Goal: Task Accomplishment & Management: Manage account settings

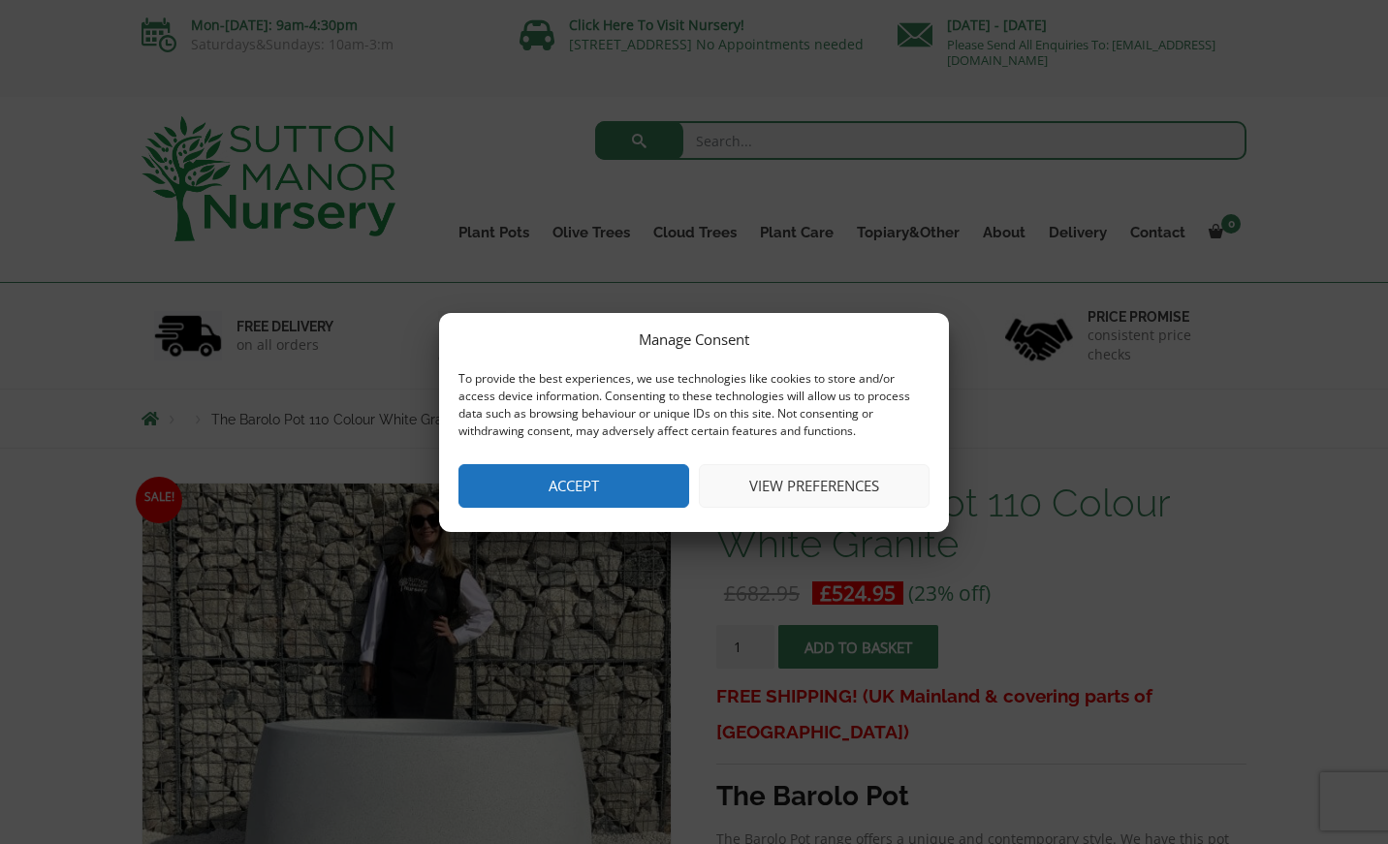
click at [809, 488] on button "View preferences" at bounding box center [814, 486] width 231 height 44
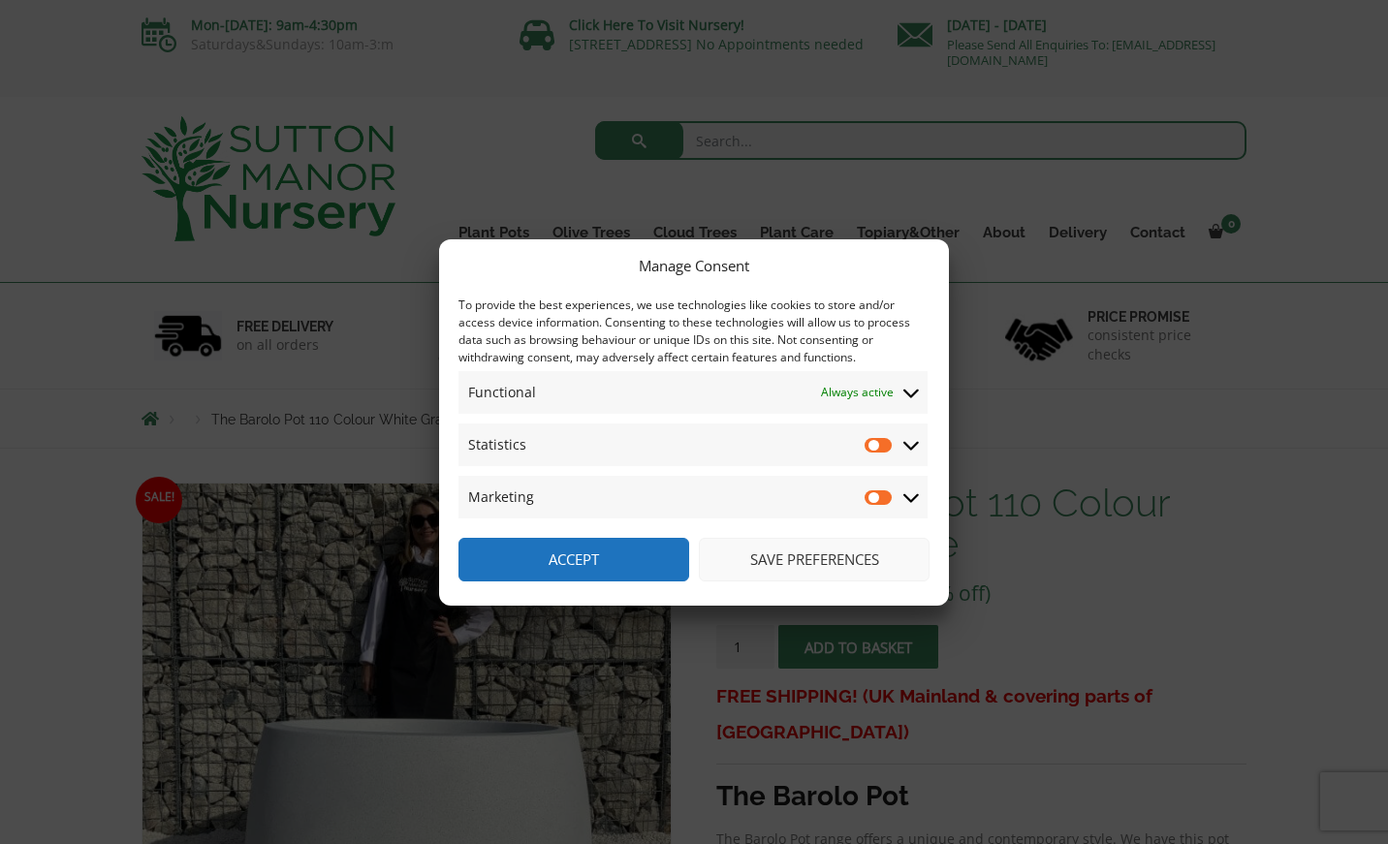
click at [912, 450] on icon at bounding box center [911, 444] width 16 height 17
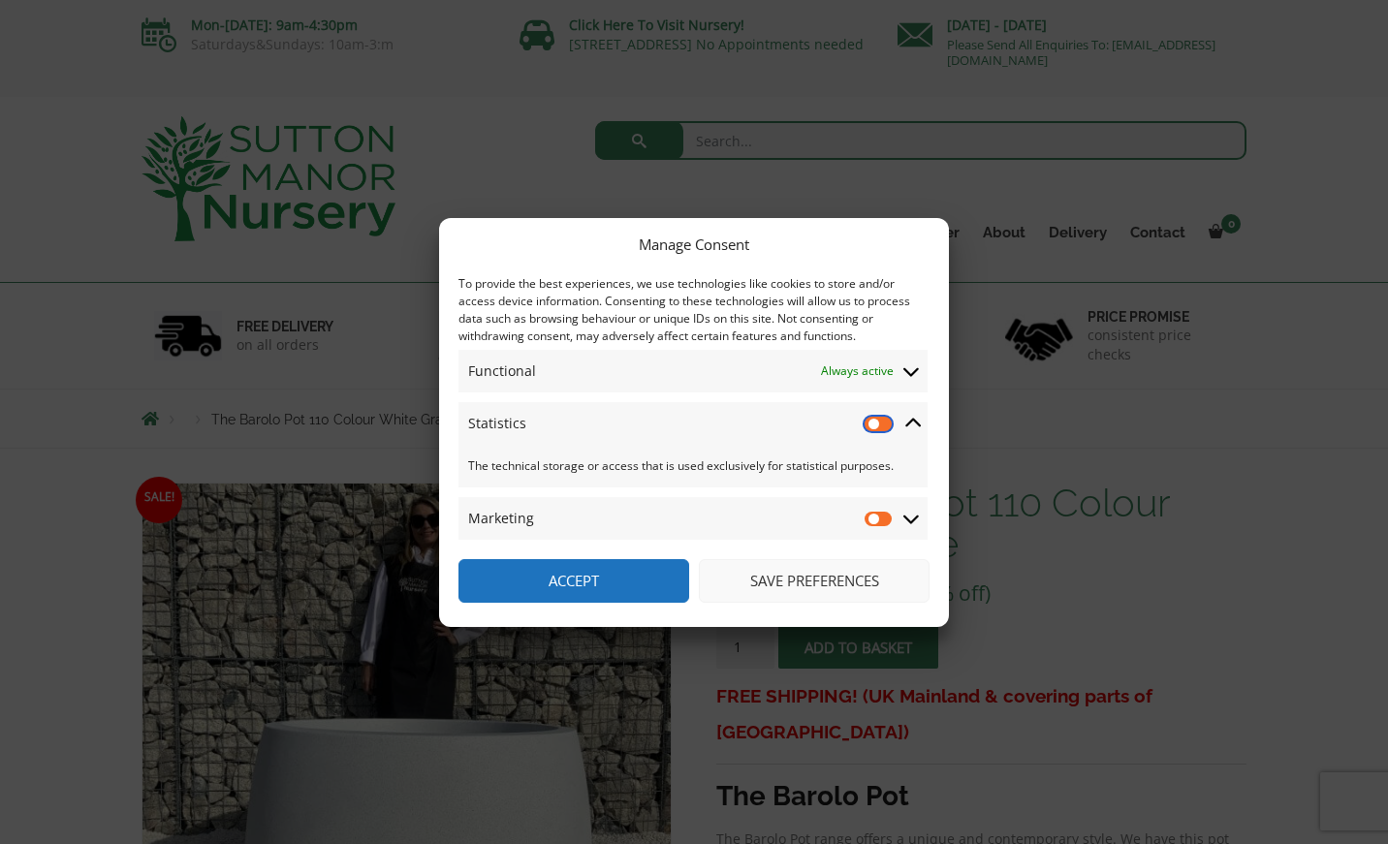
click at [877, 423] on input "Statistics" at bounding box center [879, 423] width 29 height 19
click at [878, 418] on input "Statistics" at bounding box center [879, 423] width 29 height 19
checkbox input "false"
click at [910, 370] on icon at bounding box center [911, 371] width 16 height 17
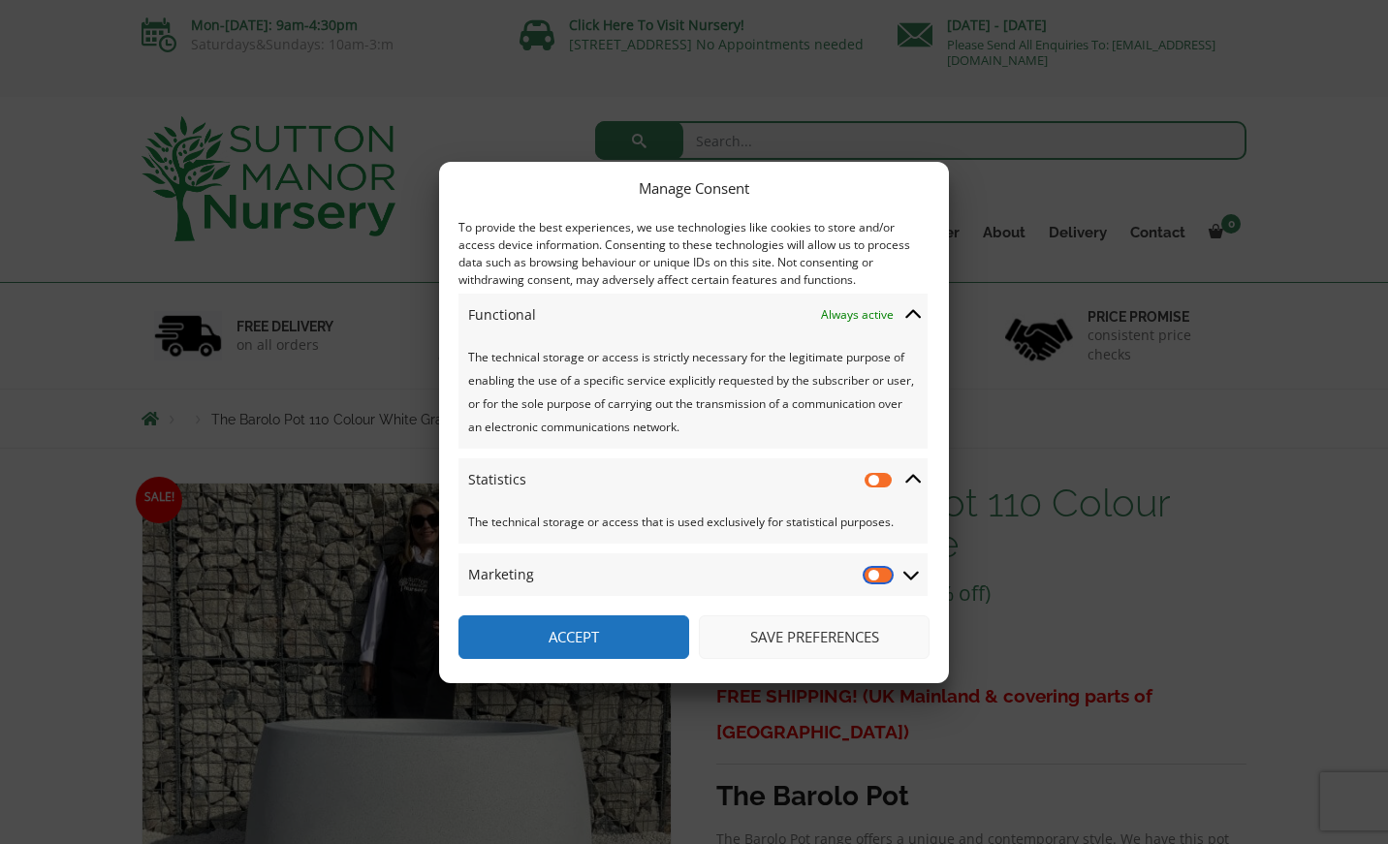
click at [874, 577] on input "Marketing" at bounding box center [879, 574] width 29 height 19
click at [883, 574] on input "Marketing" at bounding box center [879, 574] width 29 height 19
checkbox input "false"
click at [763, 638] on button "Save preferences" at bounding box center [814, 638] width 231 height 44
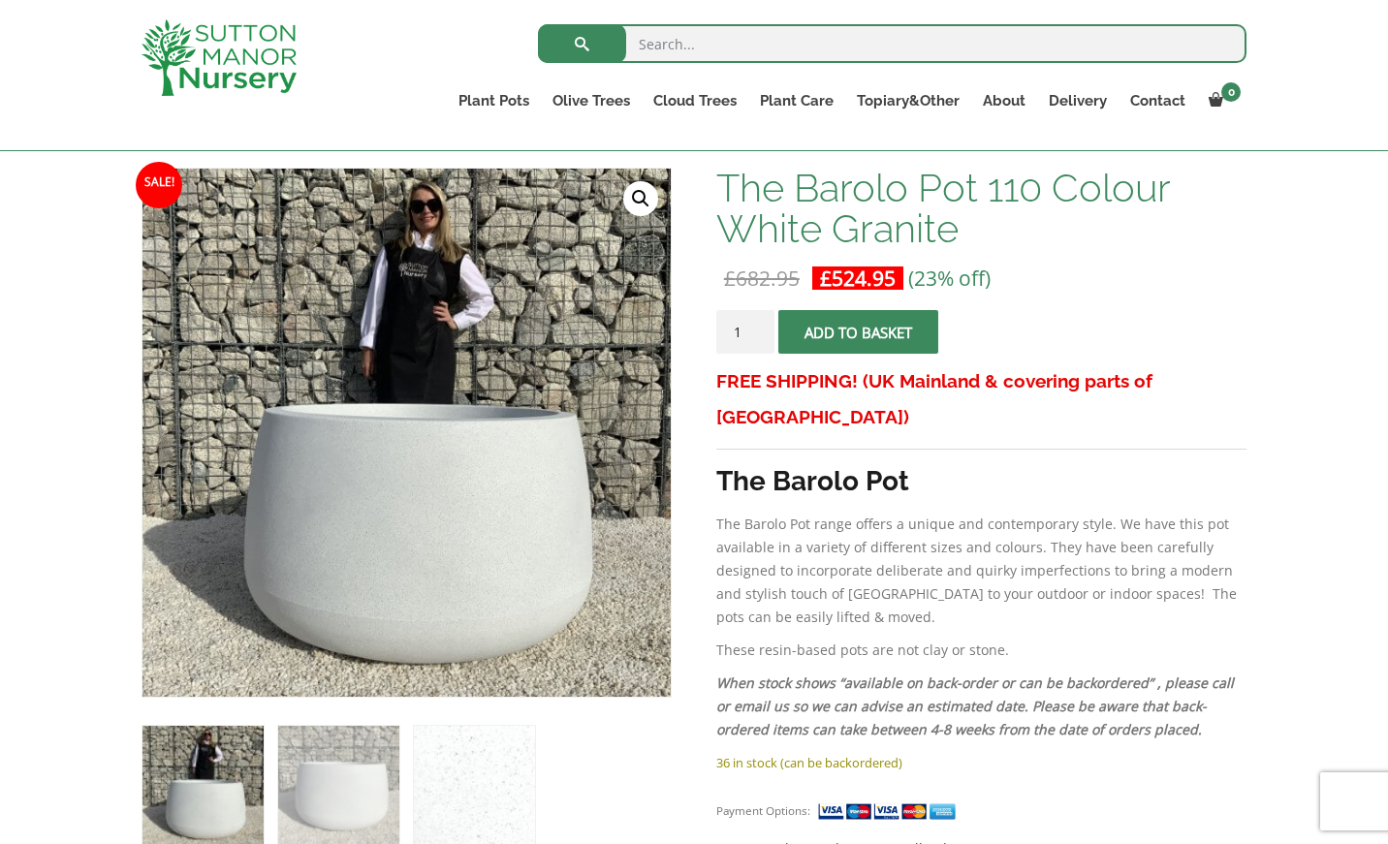
scroll to position [292, 0]
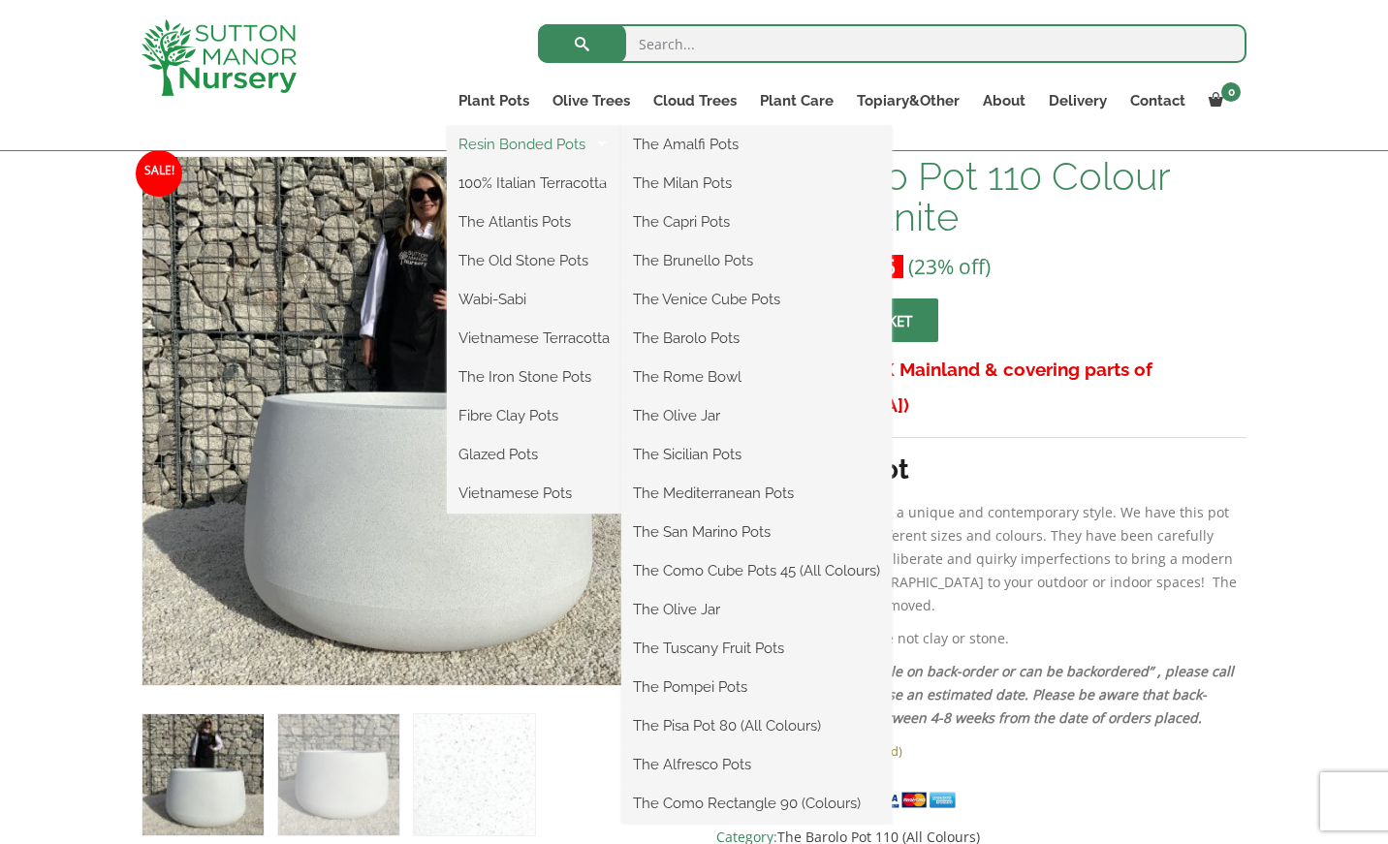
click at [485, 145] on link "Resin Bonded Pots" at bounding box center [534, 144] width 174 height 29
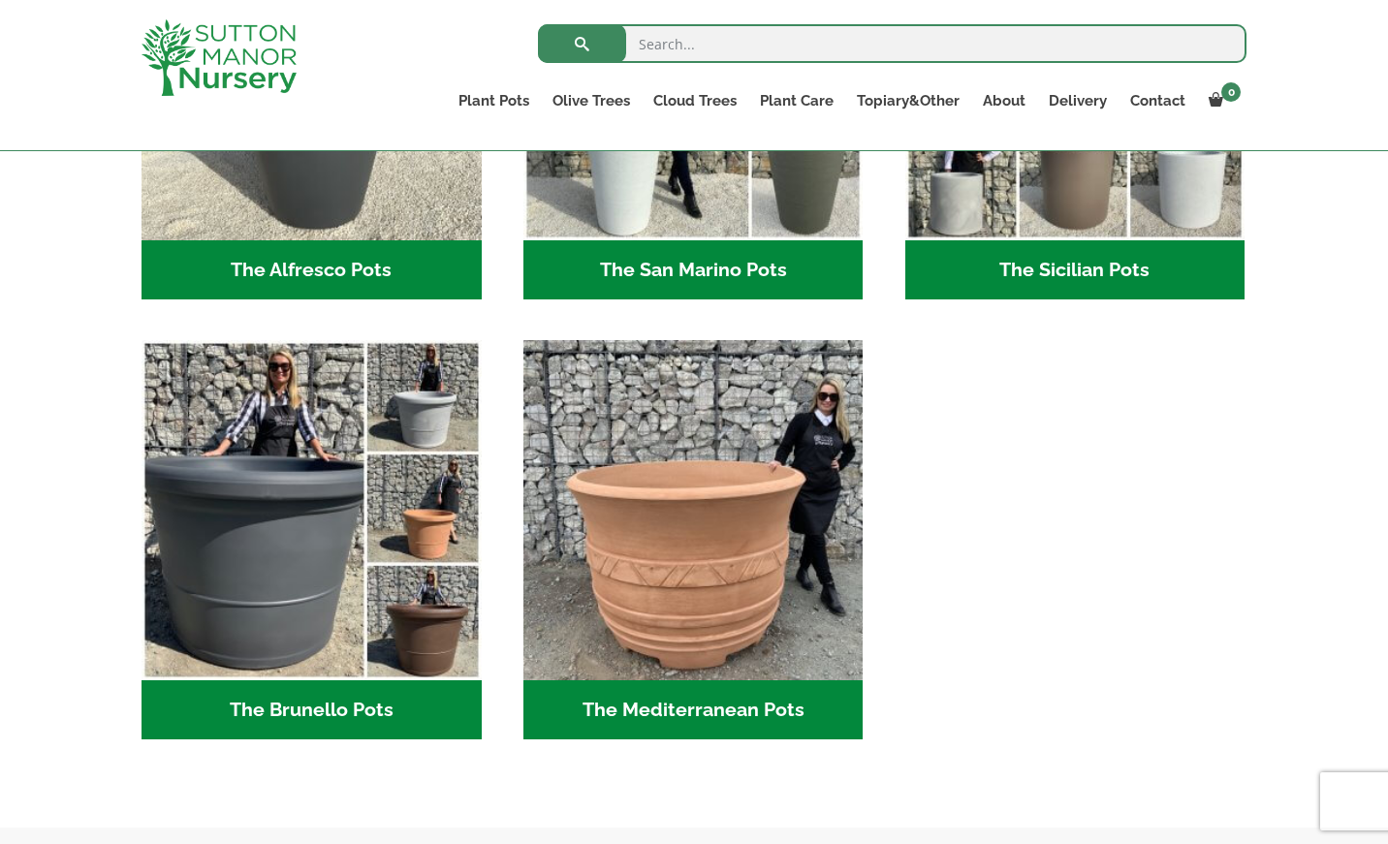
scroll to position [2553, 0]
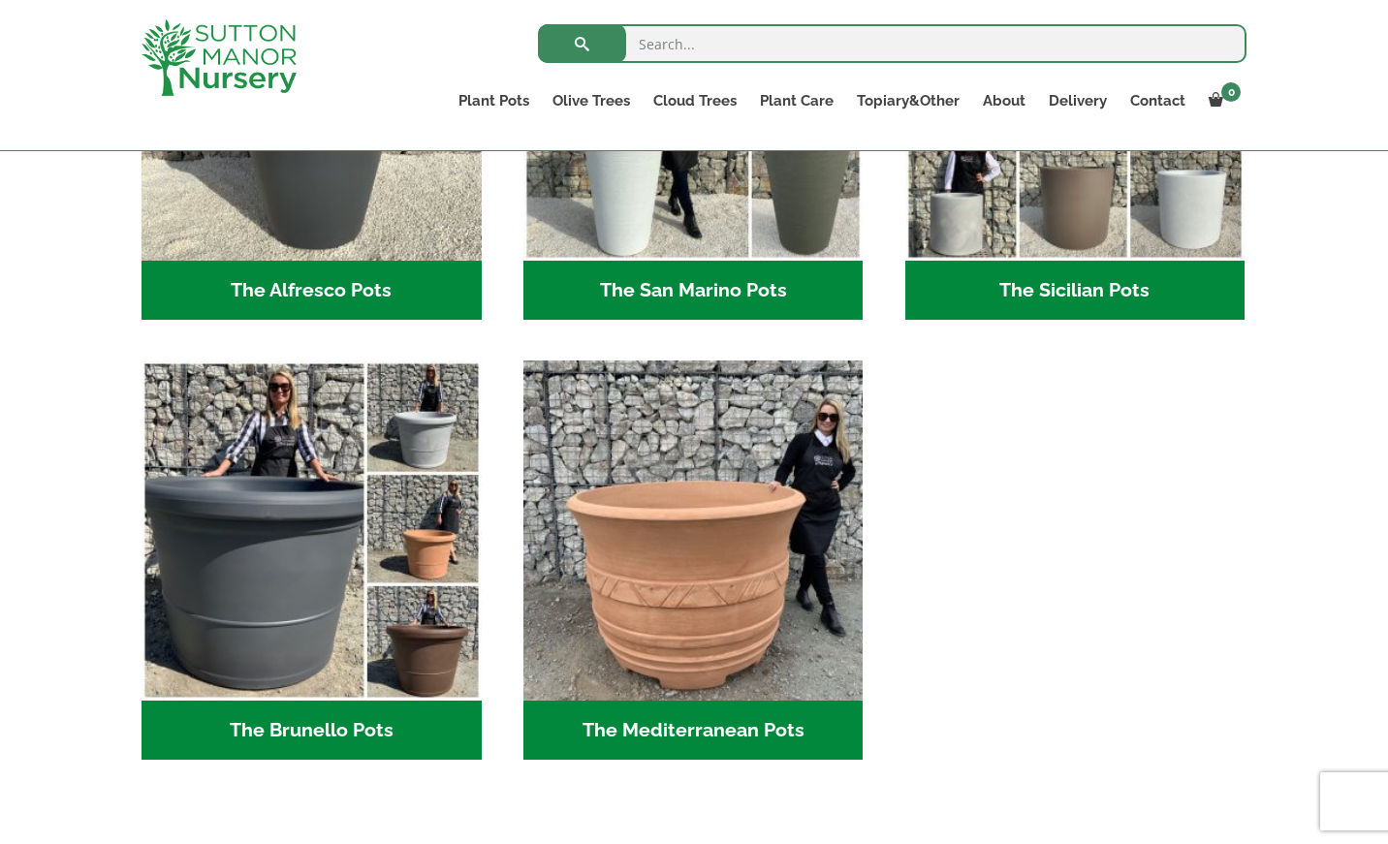
scroll to position [2538, 0]
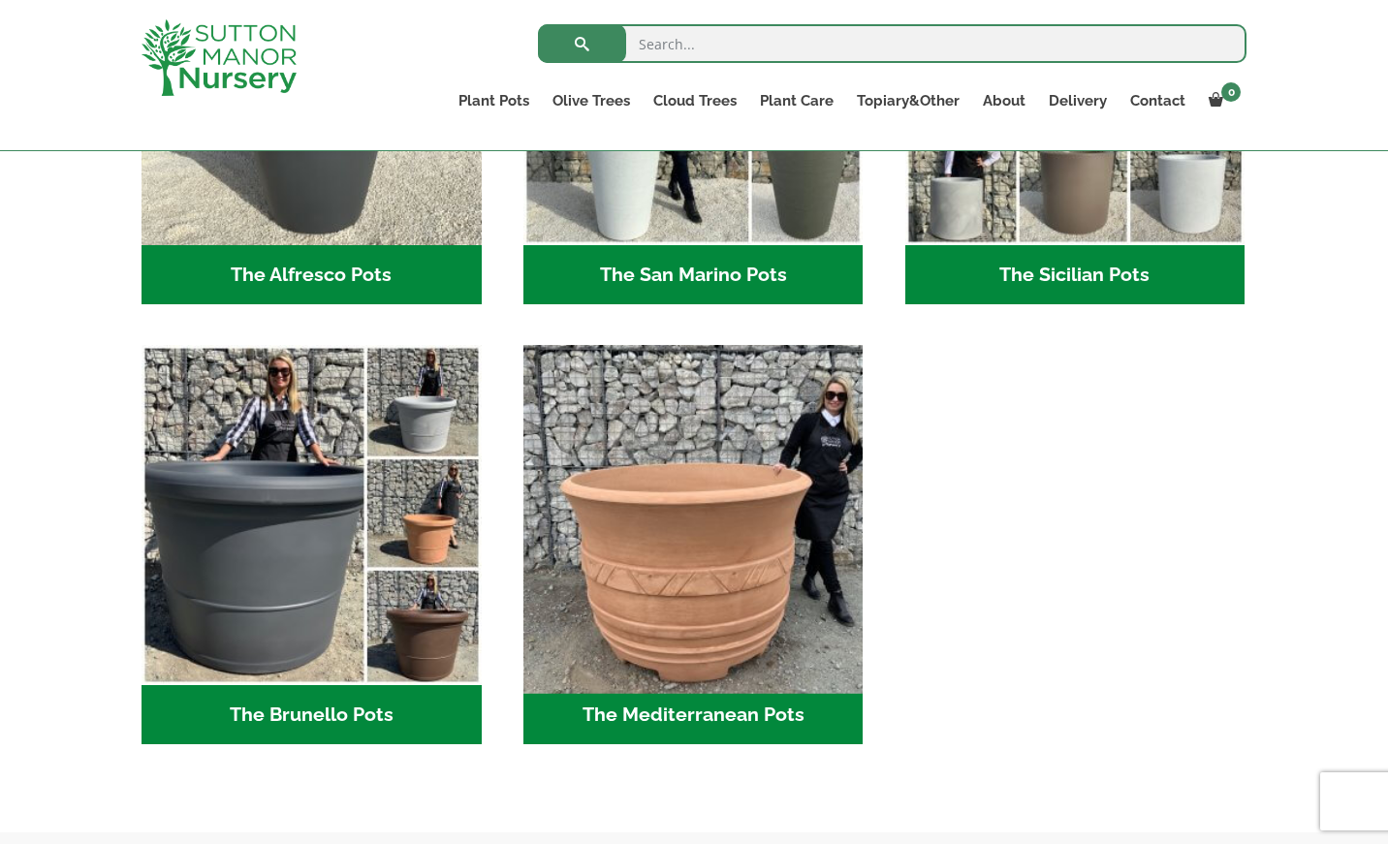
click at [715, 560] on img "Visit product category The Mediterranean Pots" at bounding box center [693, 515] width 357 height 357
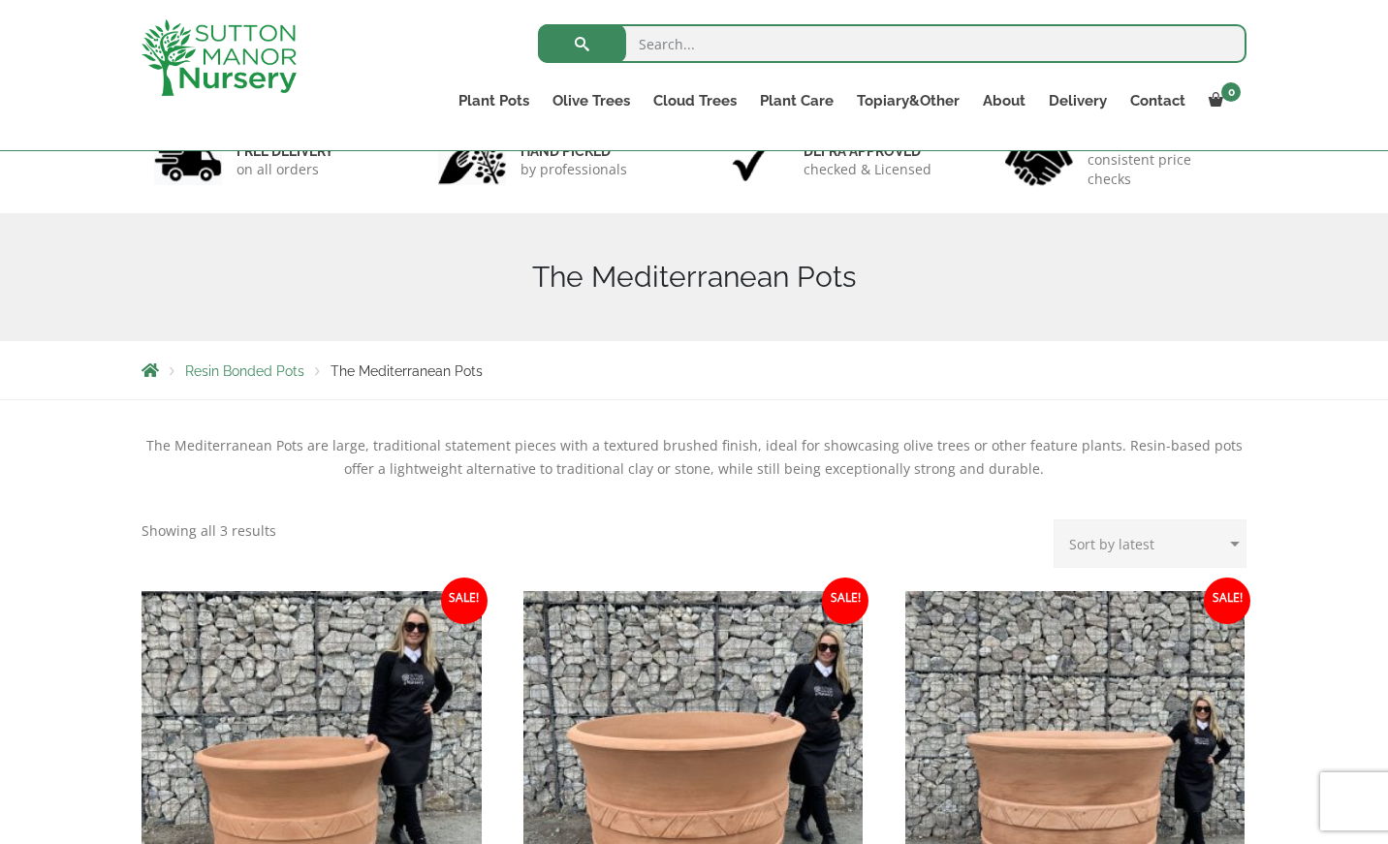
scroll to position [91, 0]
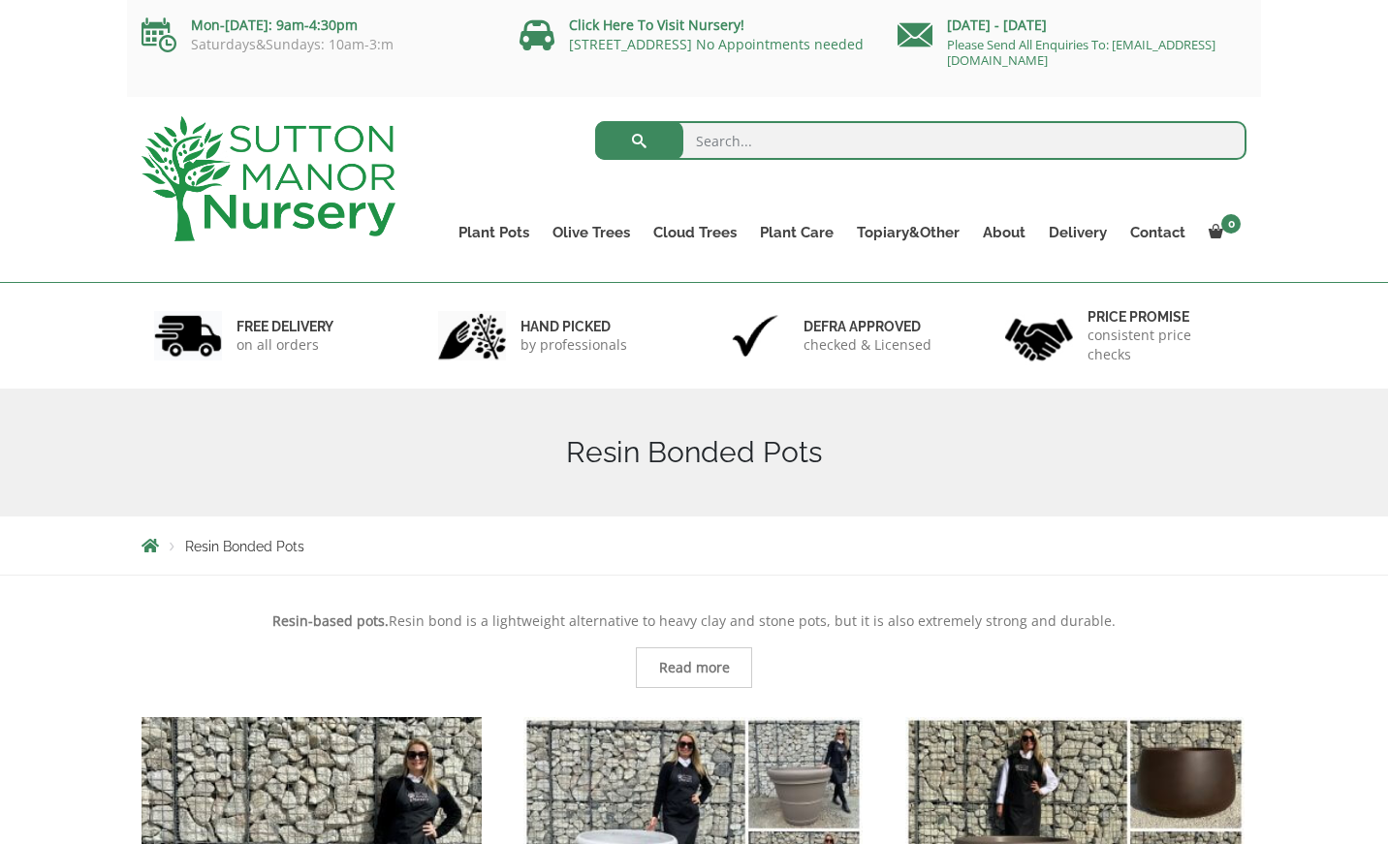
scroll to position [2561, 0]
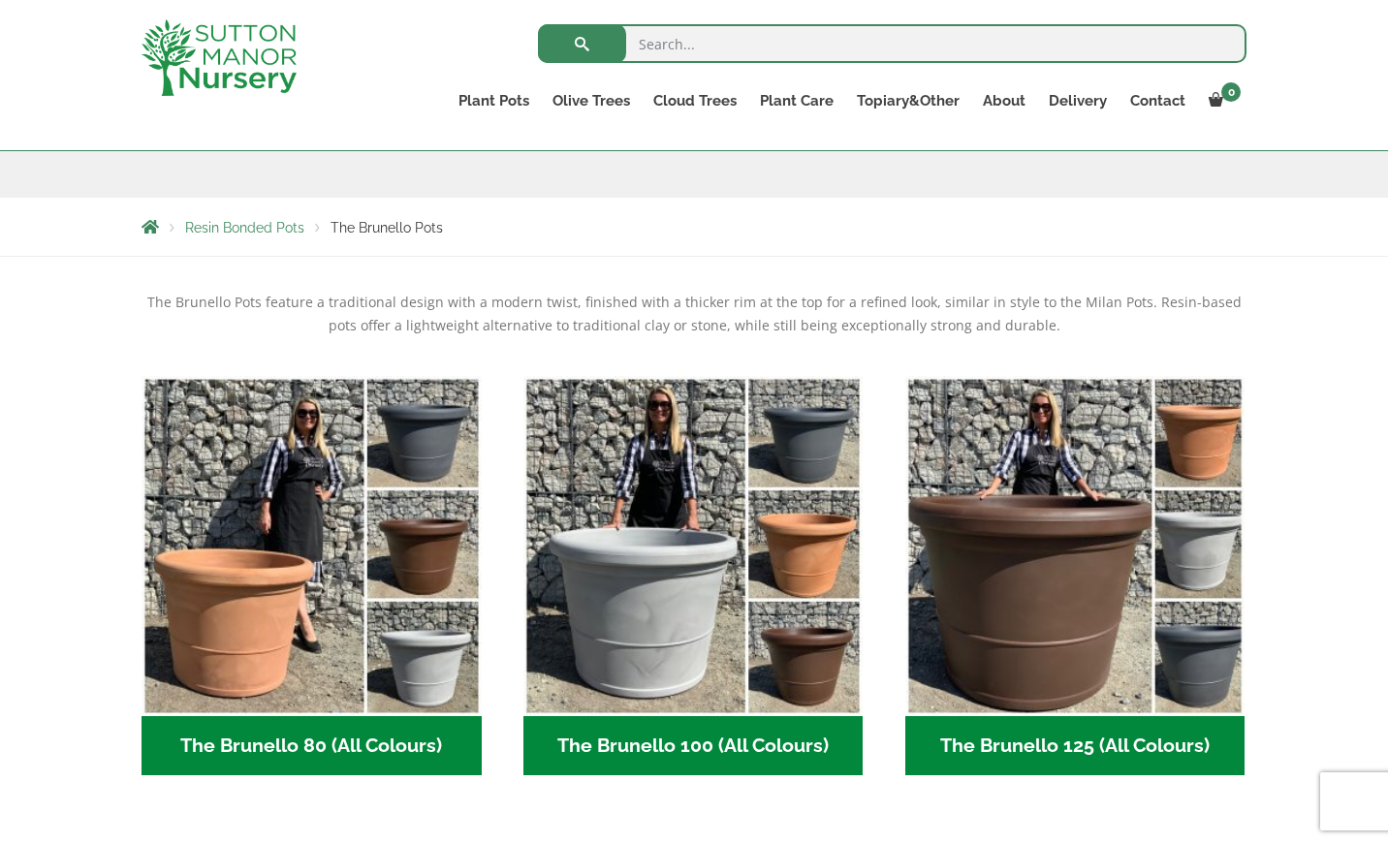
scroll to position [214, 0]
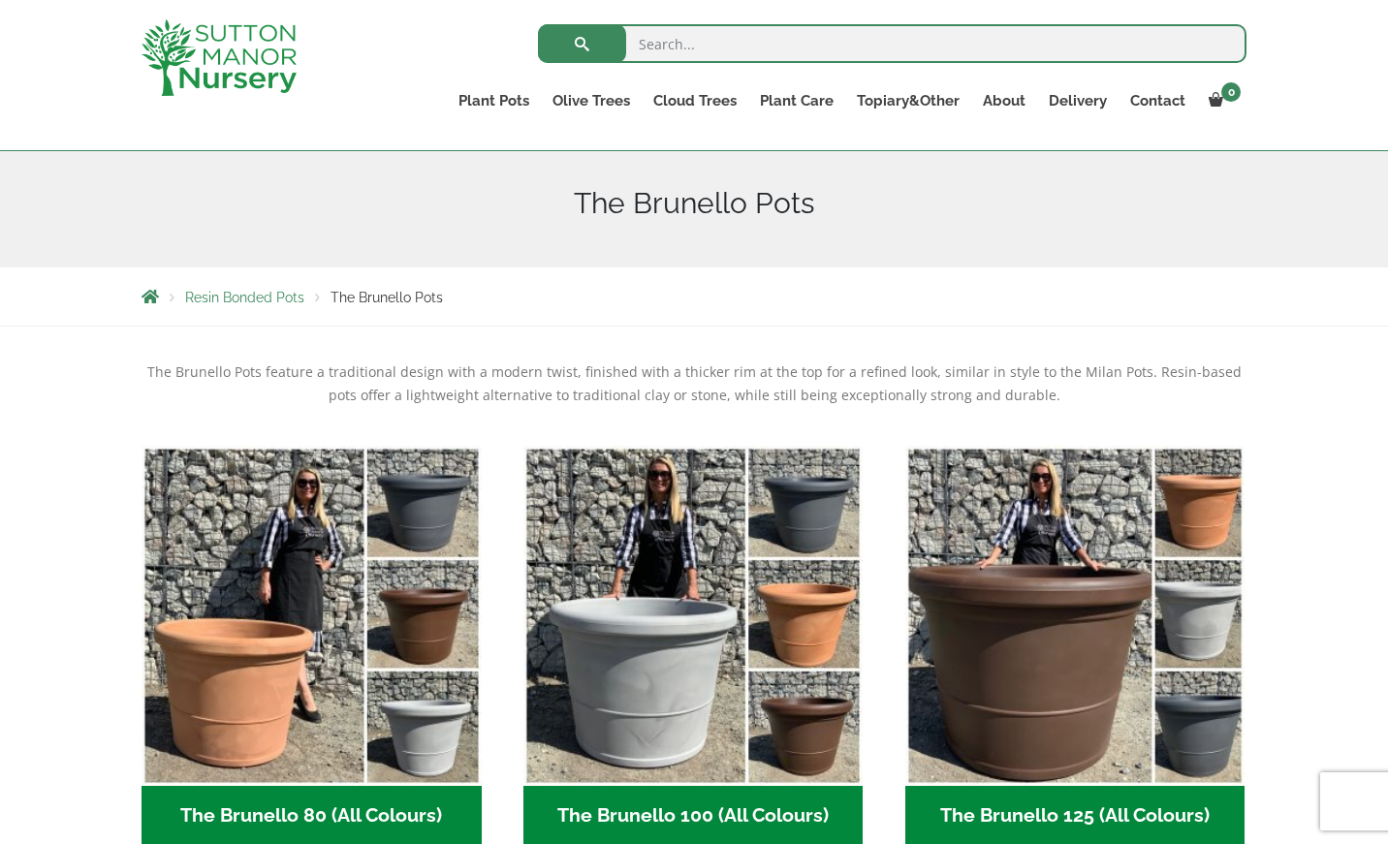
click at [1387, 250] on html "0 No products in the basket. Plant Pots Resin Bonded Pots The Amalfi Pots The M…" at bounding box center [694, 821] width 1388 height 2070
